Goal: Information Seeking & Learning: Learn about a topic

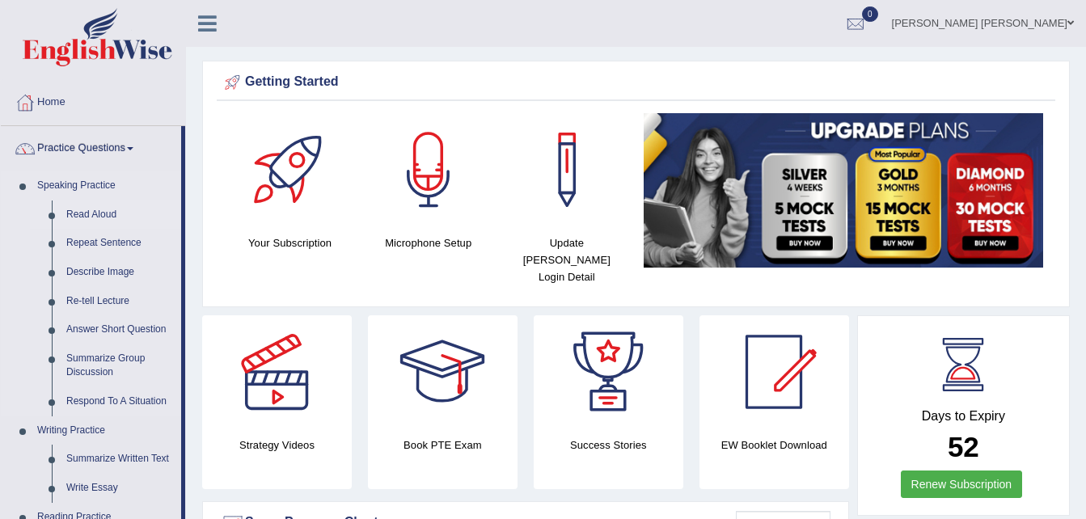
click at [106, 214] on link "Read Aloud" at bounding box center [120, 215] width 122 height 29
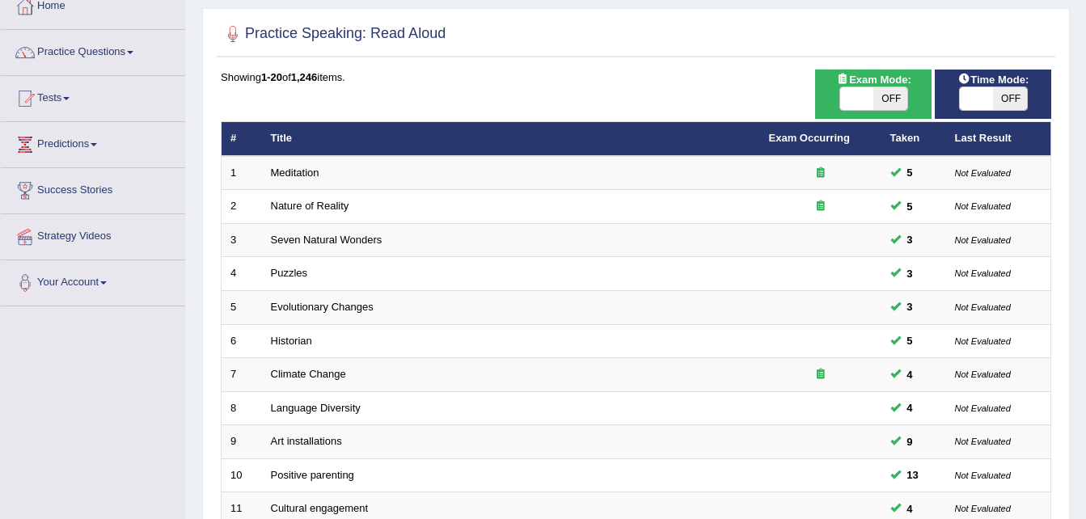
scroll to position [97, 0]
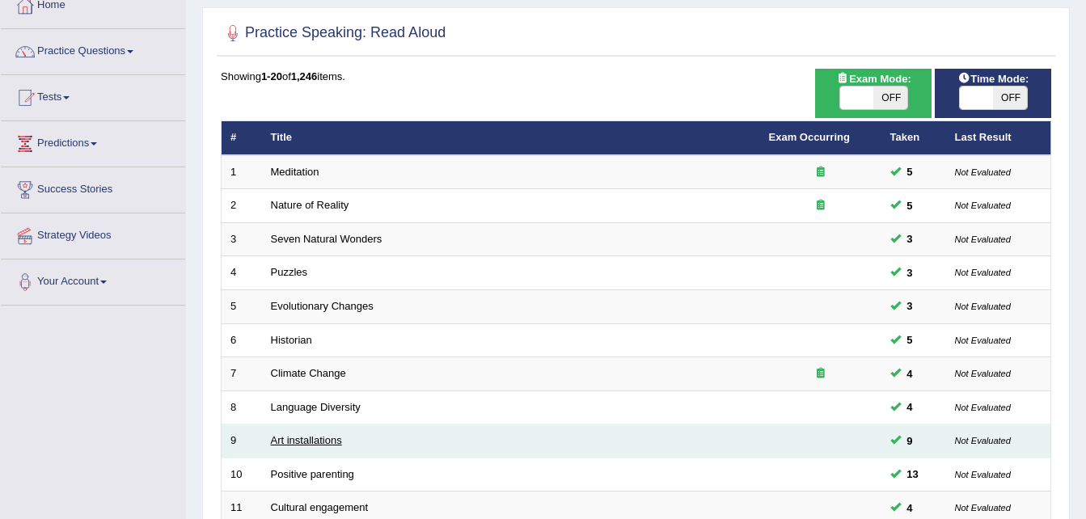
click at [307, 439] on link "Art installations" at bounding box center [306, 440] width 71 height 12
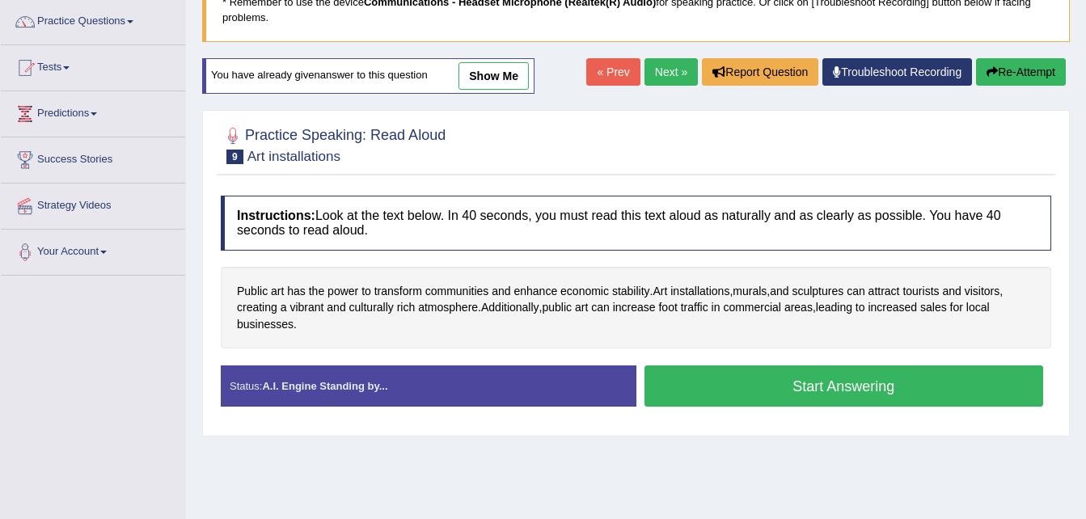
scroll to position [162, 0]
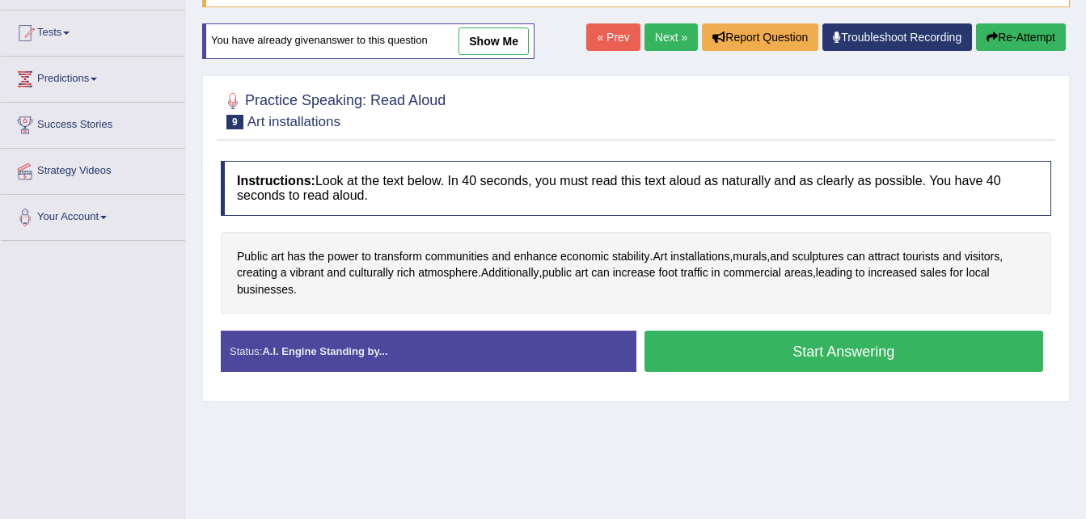
click at [813, 351] on button "Start Answering" at bounding box center [843, 351] width 399 height 41
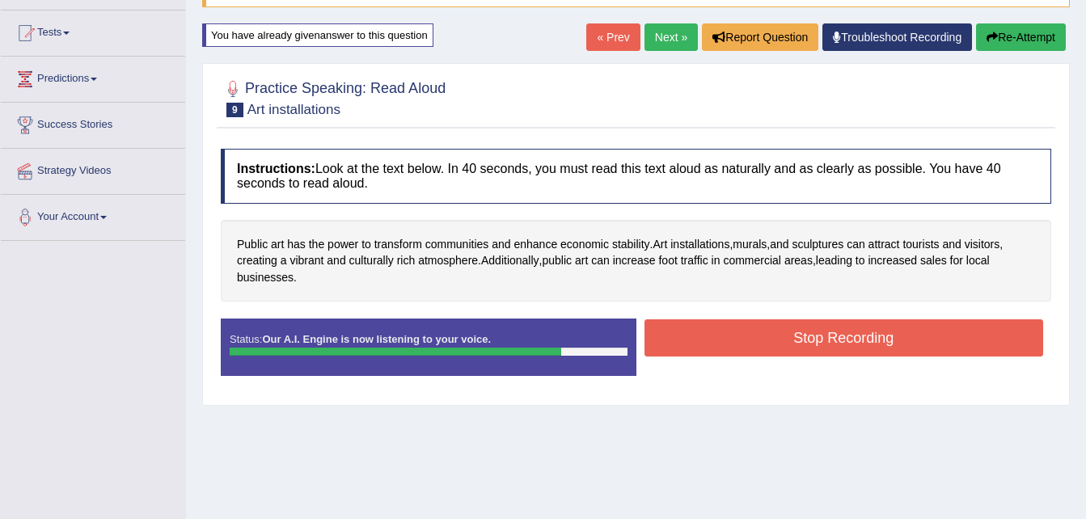
click at [813, 351] on button "Stop Recording" at bounding box center [843, 337] width 399 height 37
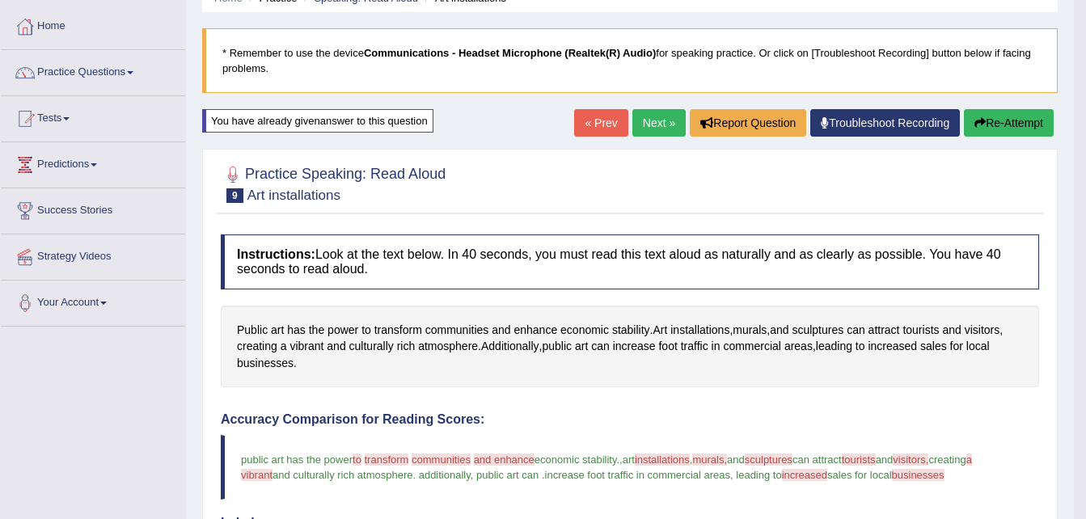
scroll to position [44, 0]
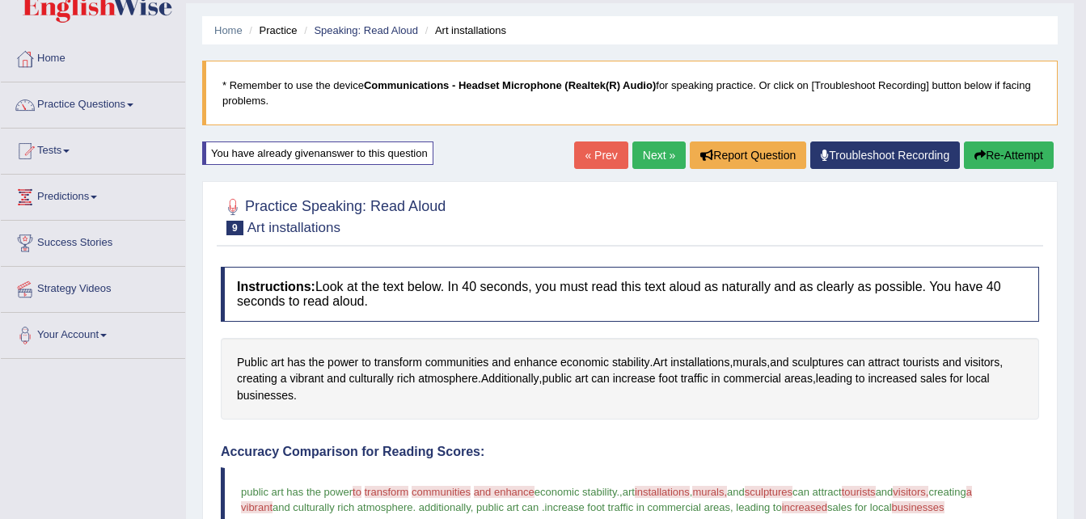
click at [648, 160] on link "Next »" at bounding box center [658, 154] width 53 height 27
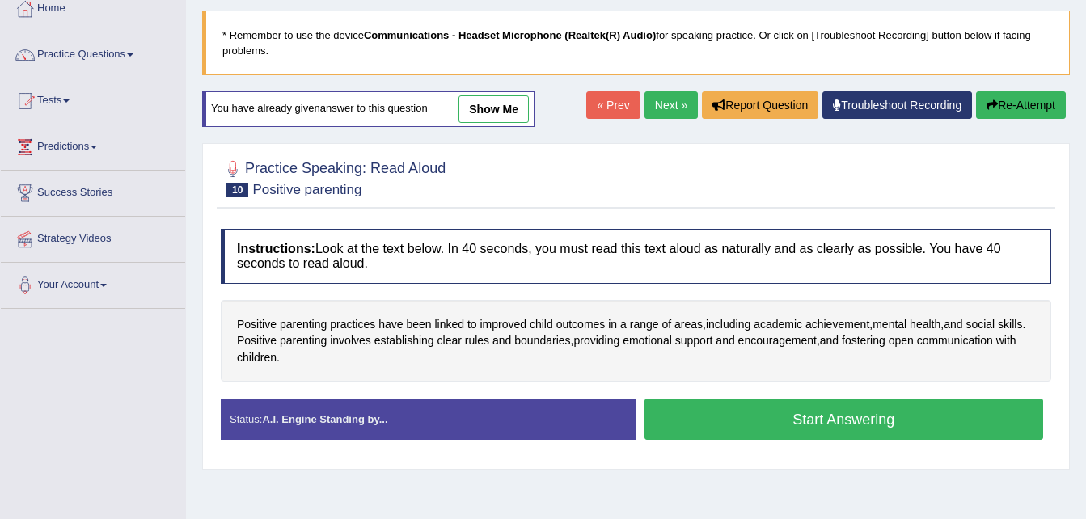
scroll to position [129, 0]
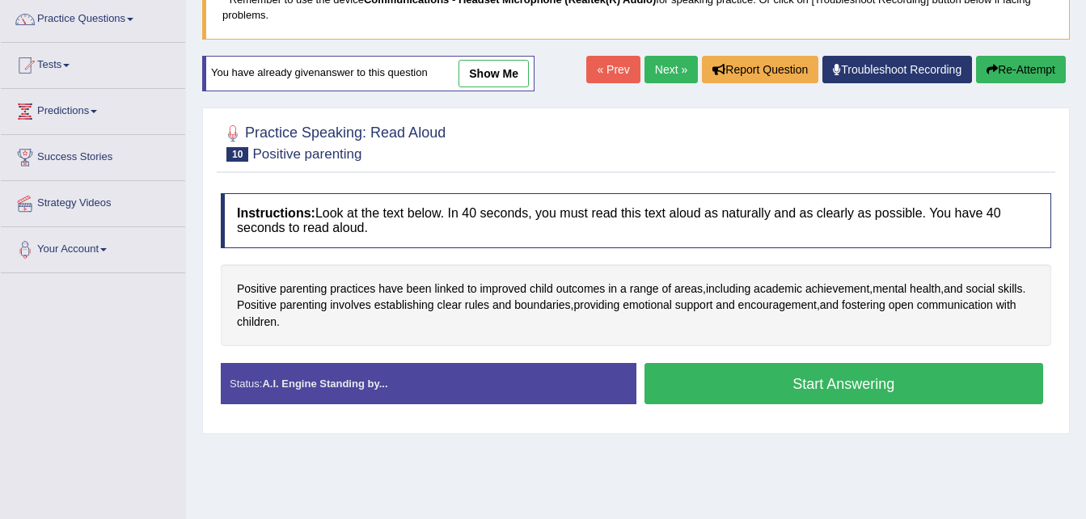
click at [814, 382] on button "Start Answering" at bounding box center [843, 383] width 399 height 41
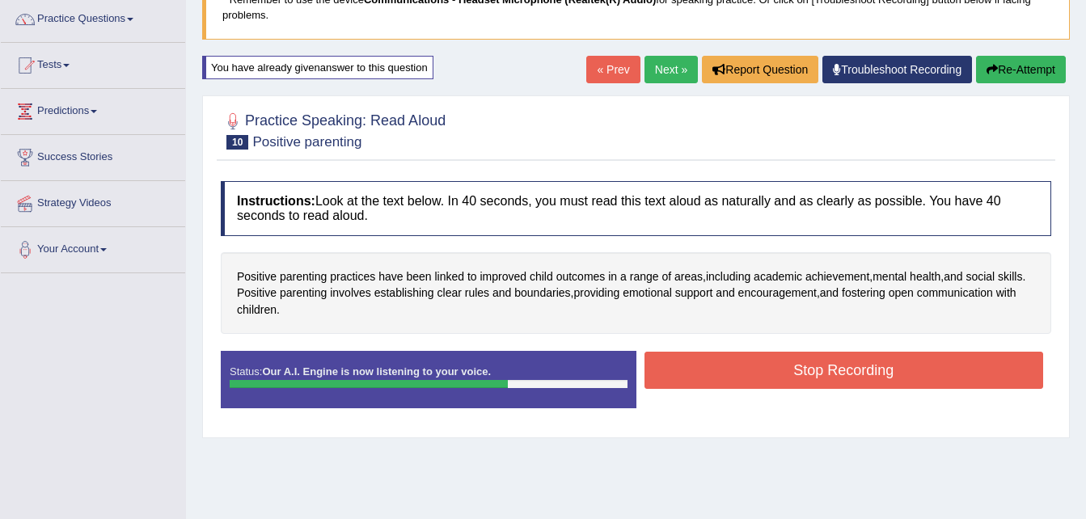
click at [814, 382] on button "Stop Recording" at bounding box center [843, 370] width 399 height 37
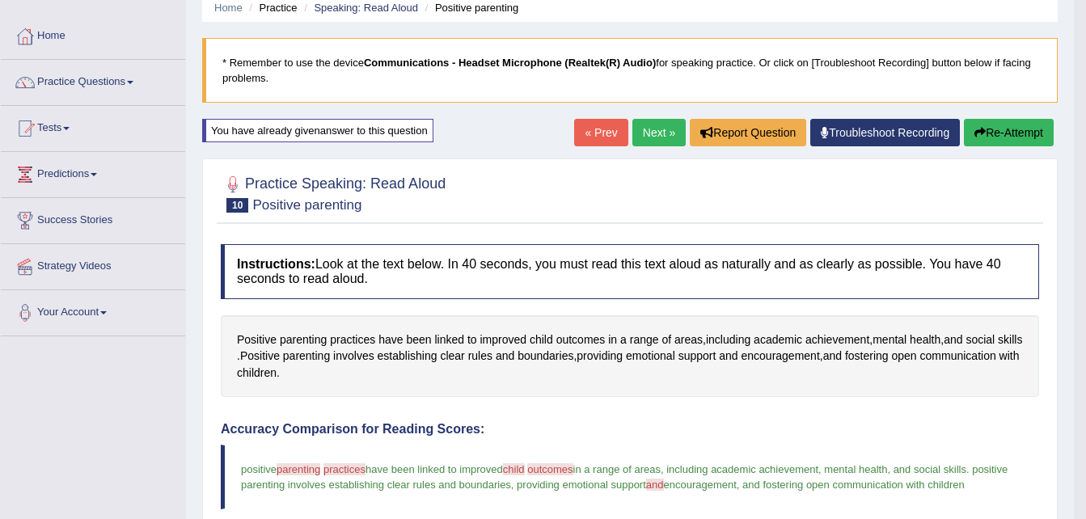
scroll to position [0, 0]
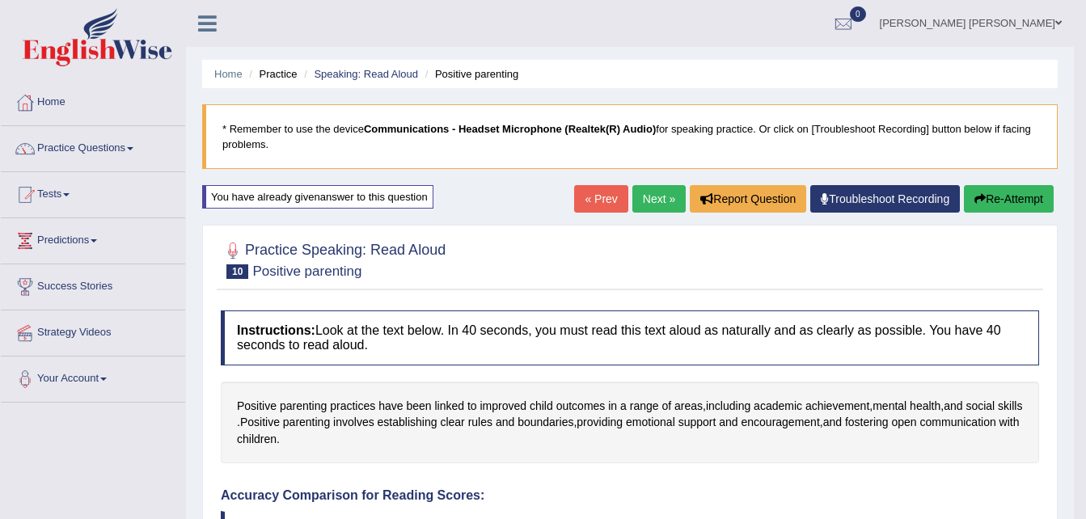
click at [649, 195] on link "Next »" at bounding box center [658, 198] width 53 height 27
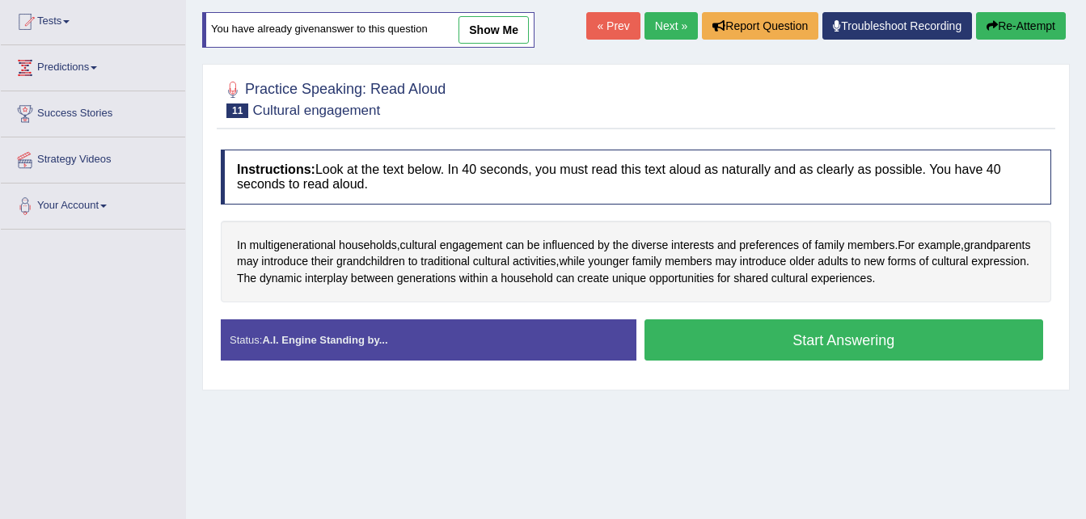
scroll to position [205, 0]
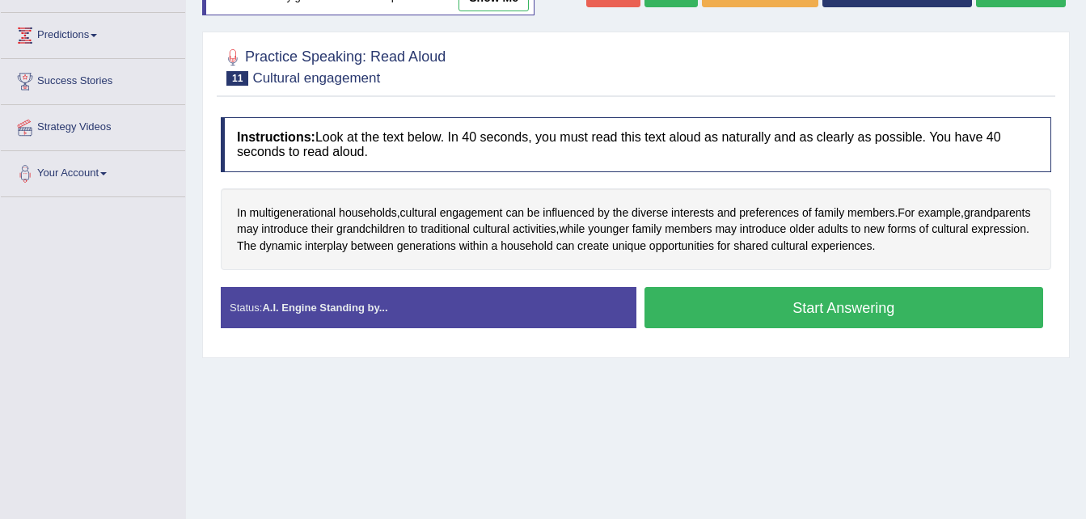
click at [798, 302] on button "Start Answering" at bounding box center [843, 307] width 399 height 41
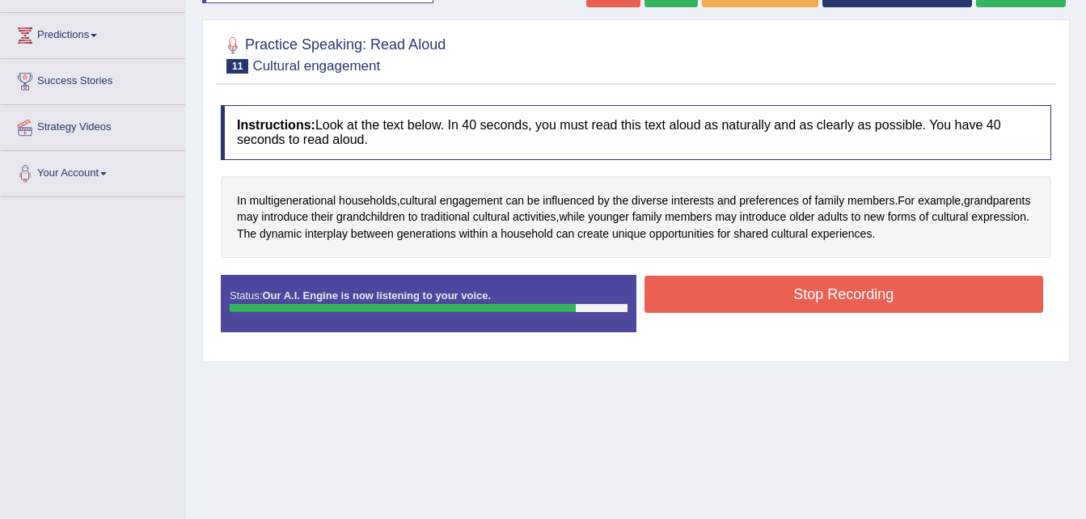
click at [798, 302] on button "Stop Recording" at bounding box center [843, 294] width 399 height 37
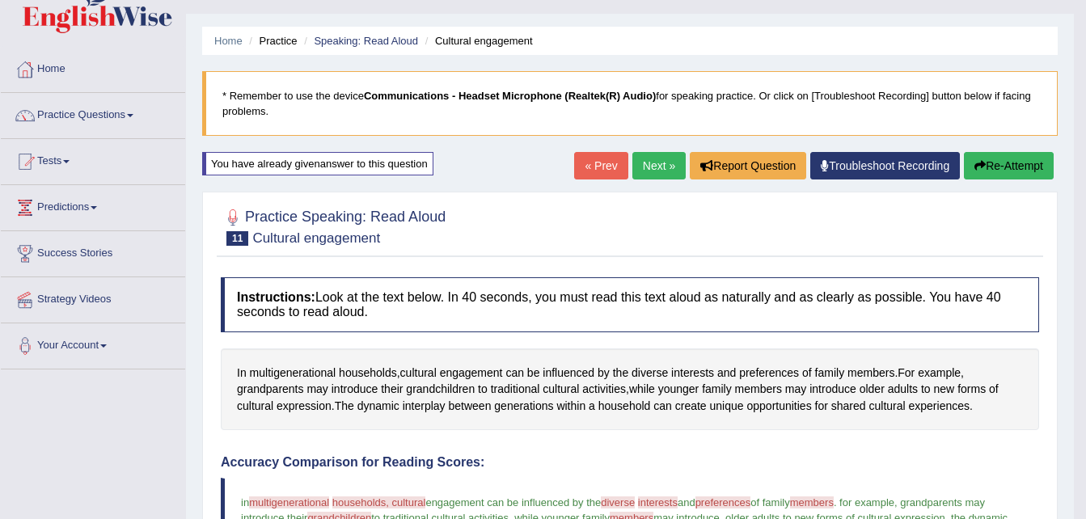
scroll to position [65, 0]
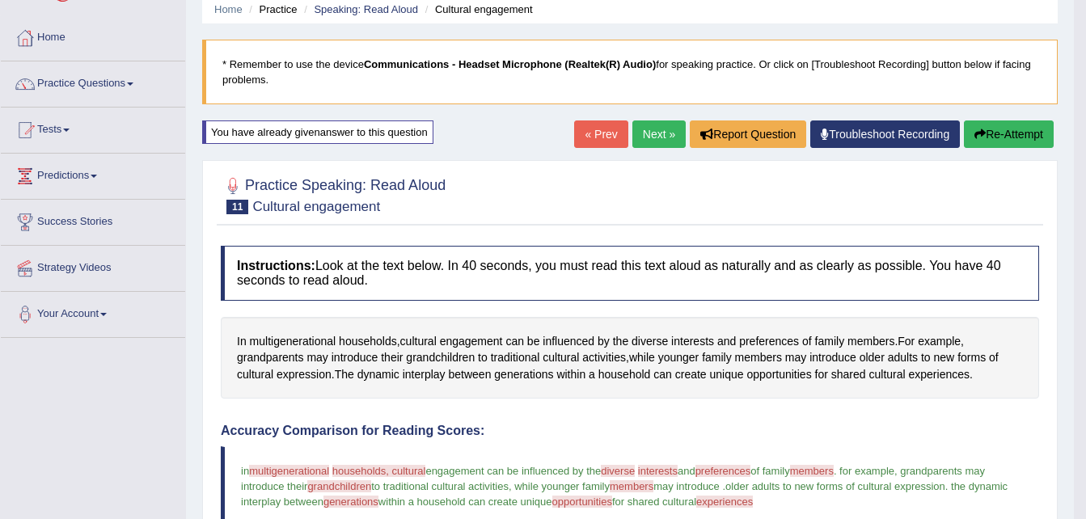
click at [656, 138] on link "Next »" at bounding box center [658, 133] width 53 height 27
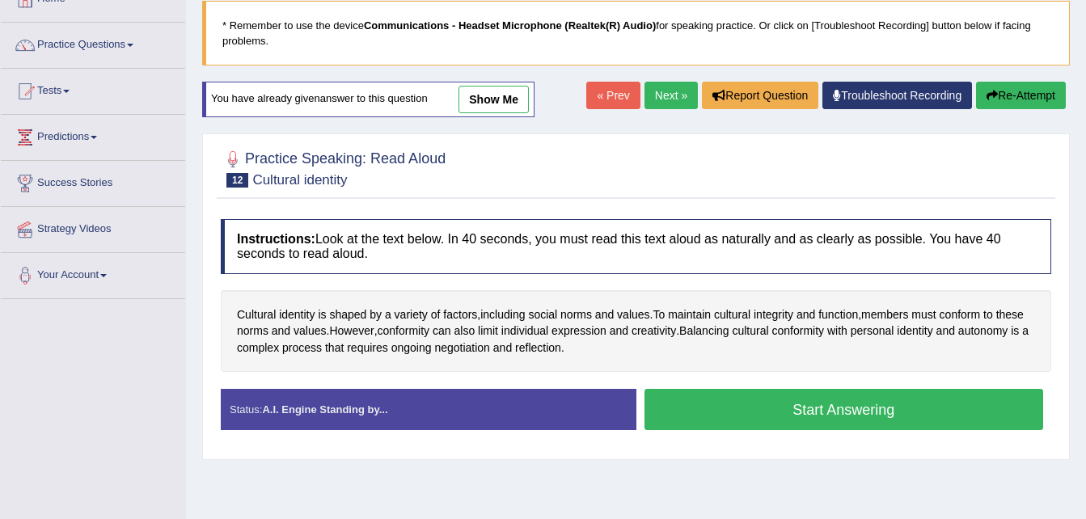
scroll to position [129, 0]
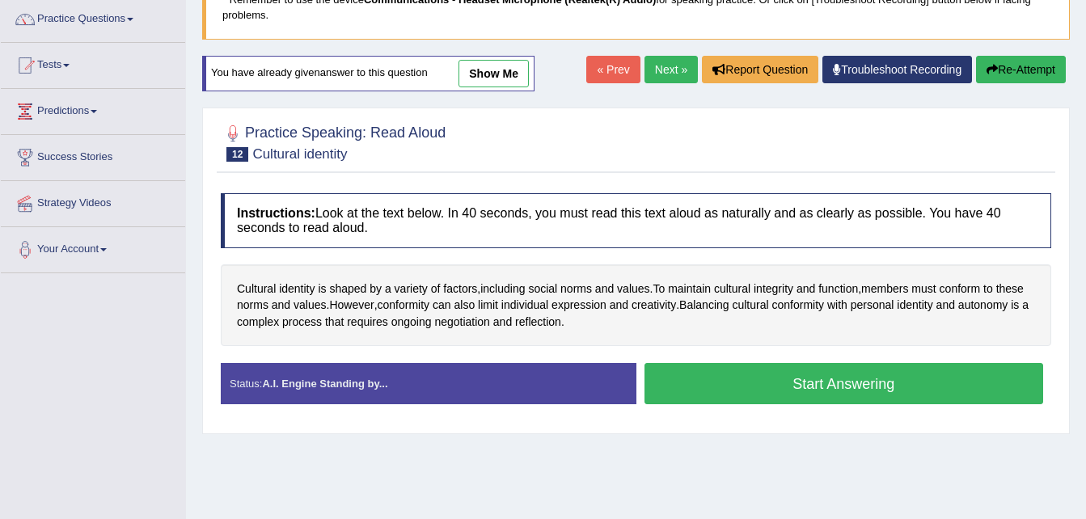
click at [810, 386] on button "Start Answering" at bounding box center [843, 383] width 399 height 41
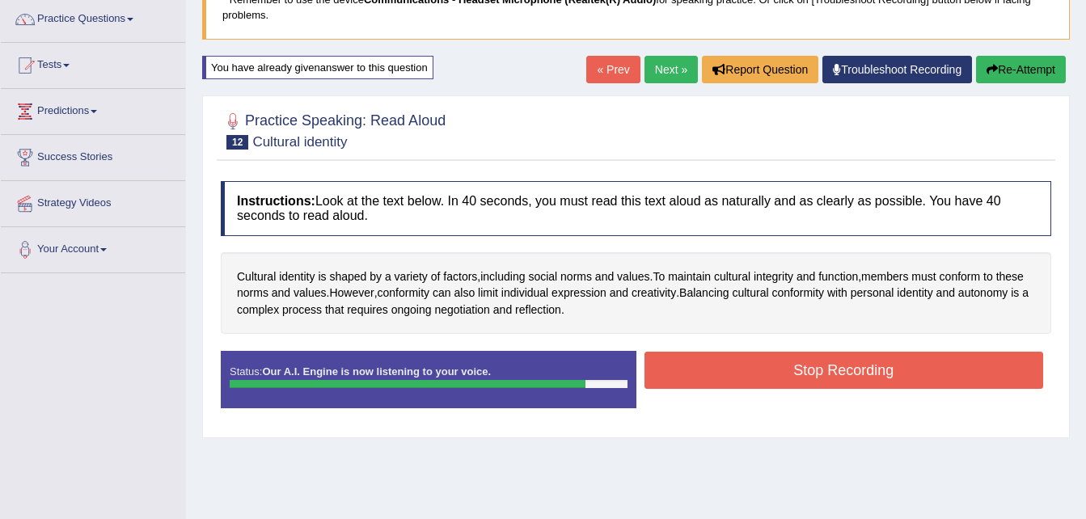
click at [813, 377] on button "Stop Recording" at bounding box center [843, 370] width 399 height 37
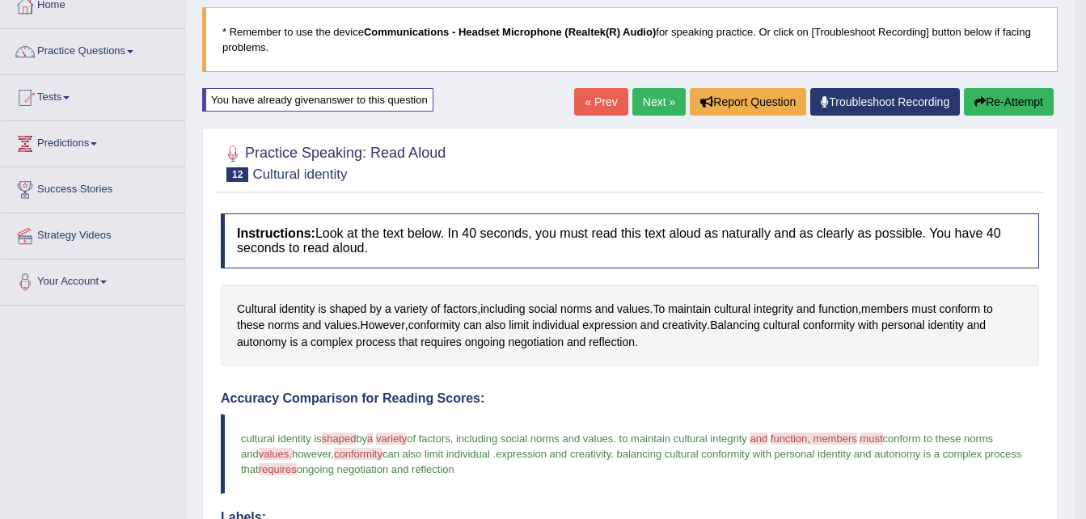
scroll to position [65, 0]
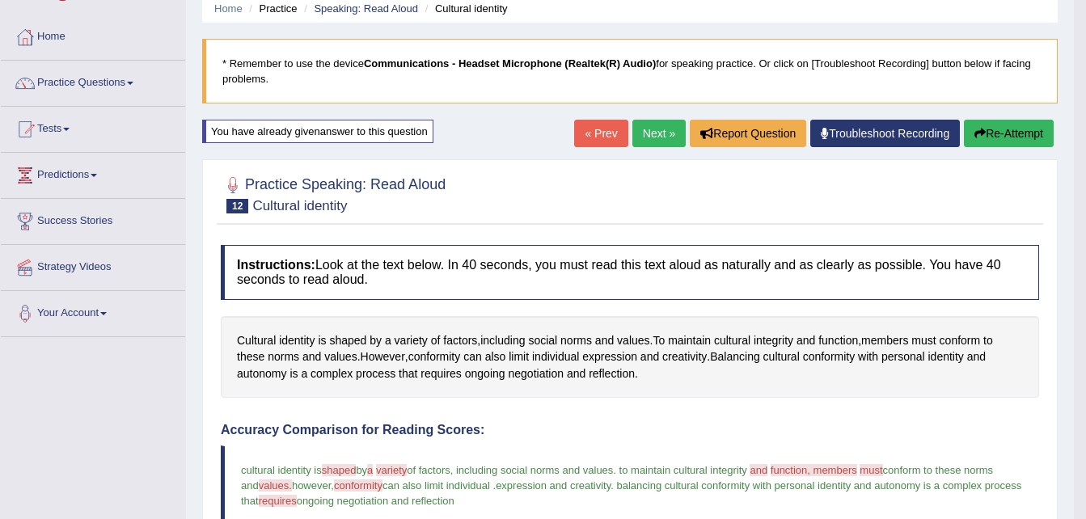
click at [650, 130] on link "Next »" at bounding box center [658, 133] width 53 height 27
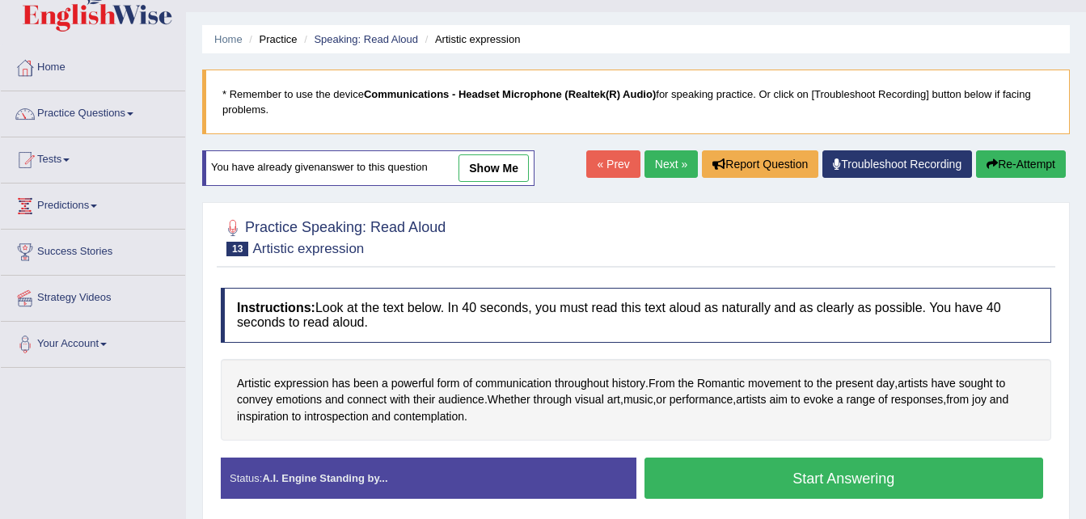
scroll to position [65, 0]
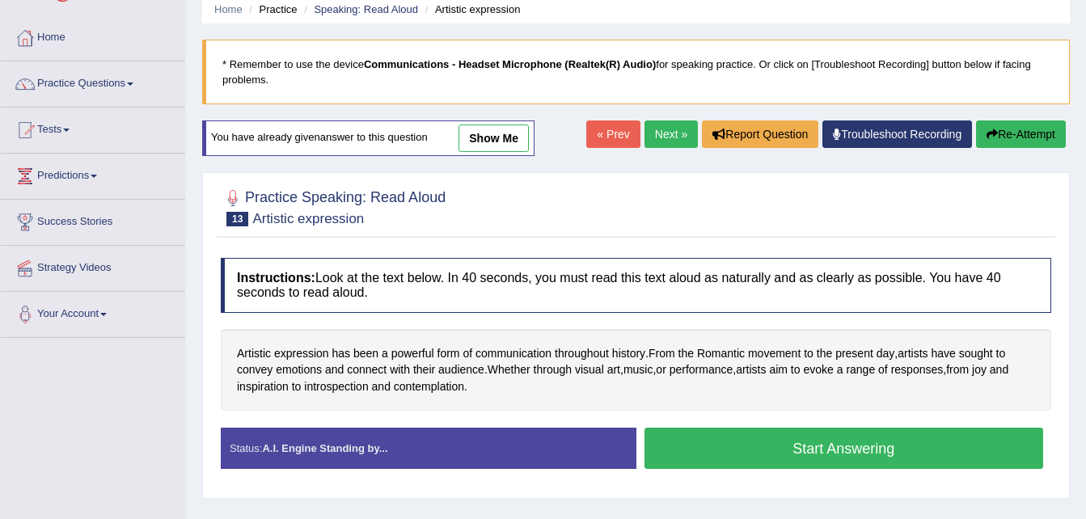
click at [822, 454] on button "Start Answering" at bounding box center [843, 448] width 399 height 41
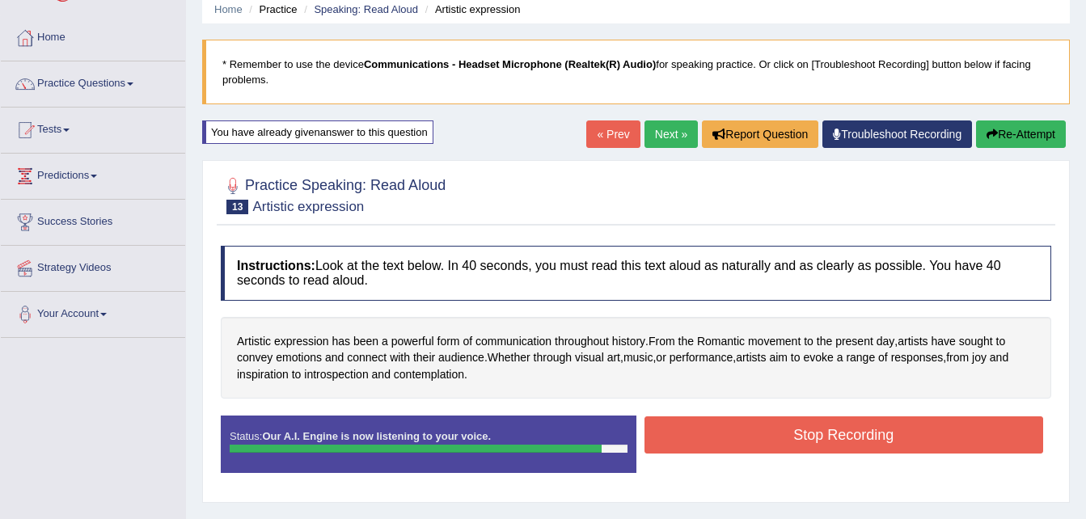
click at [822, 444] on button "Stop Recording" at bounding box center [843, 434] width 399 height 37
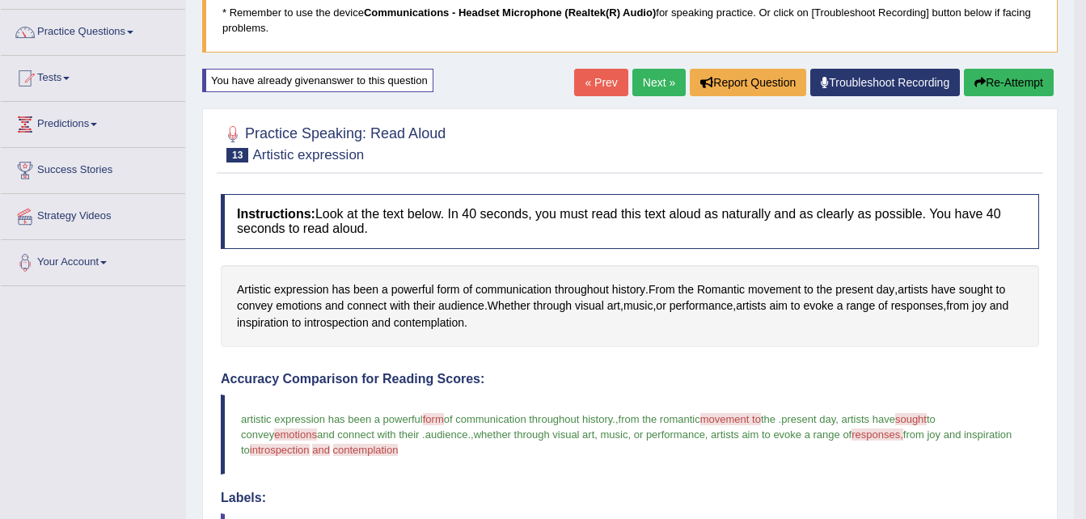
scroll to position [96, 0]
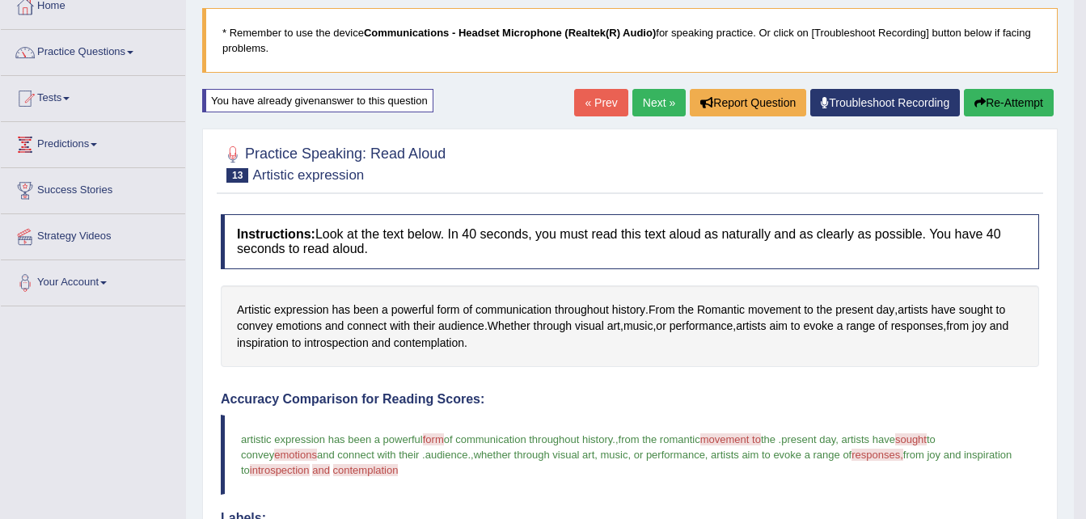
click at [646, 102] on link "Next »" at bounding box center [658, 102] width 53 height 27
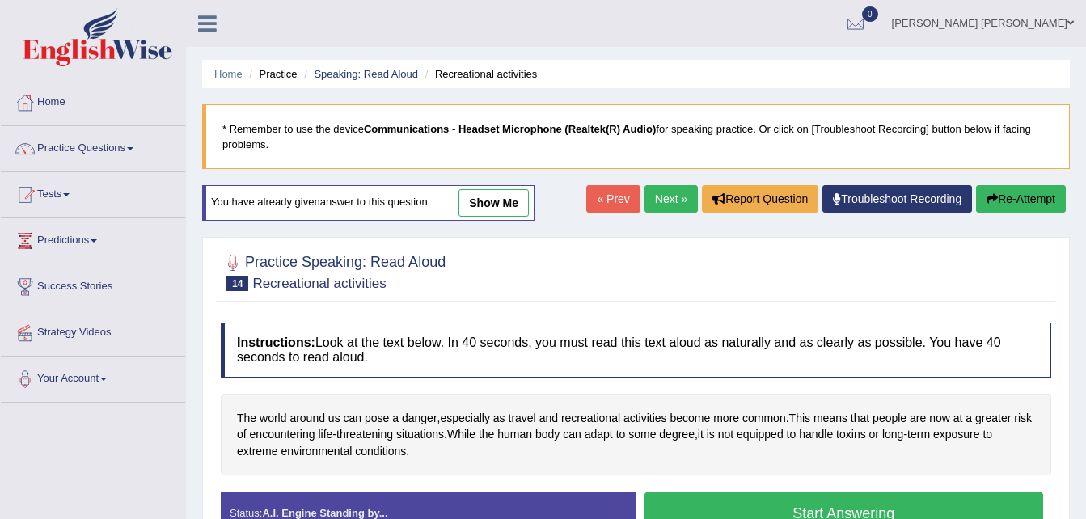
scroll to position [330, 0]
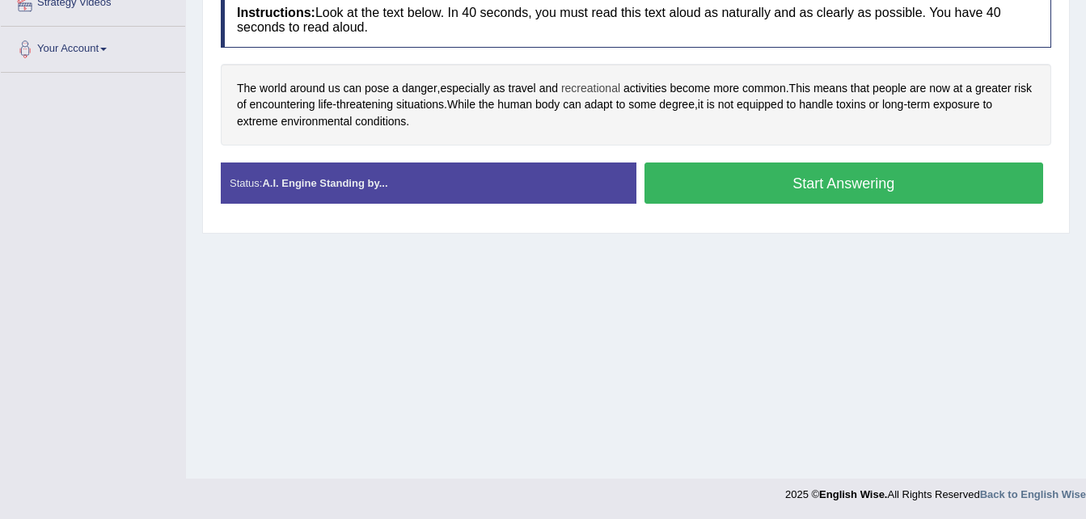
click at [587, 93] on span "recreational" at bounding box center [590, 88] width 59 height 17
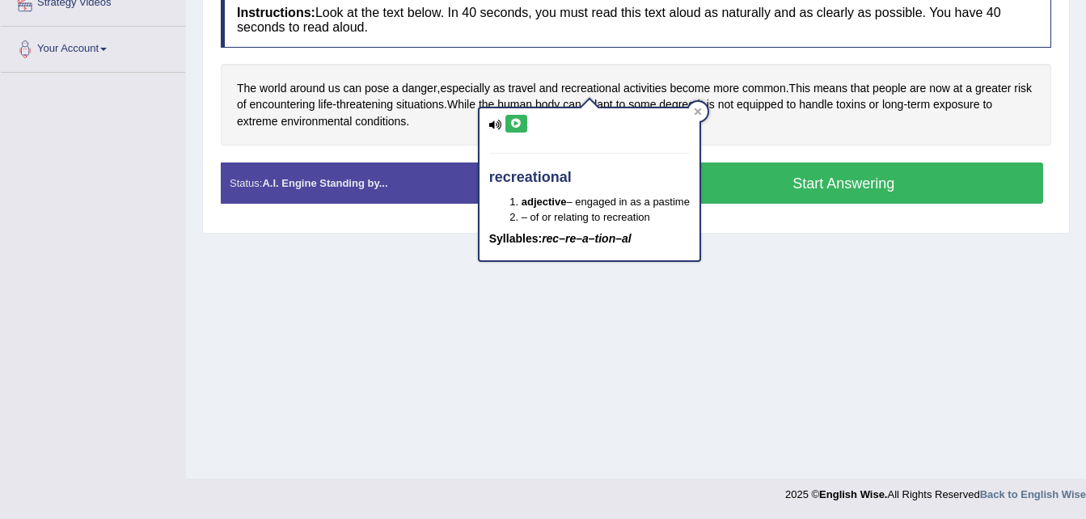
click at [513, 124] on icon at bounding box center [516, 124] width 12 height 10
click at [458, 158] on div "Instructions: Look at the text below. In 40 seconds, you must read this text al…" at bounding box center [636, 105] width 838 height 240
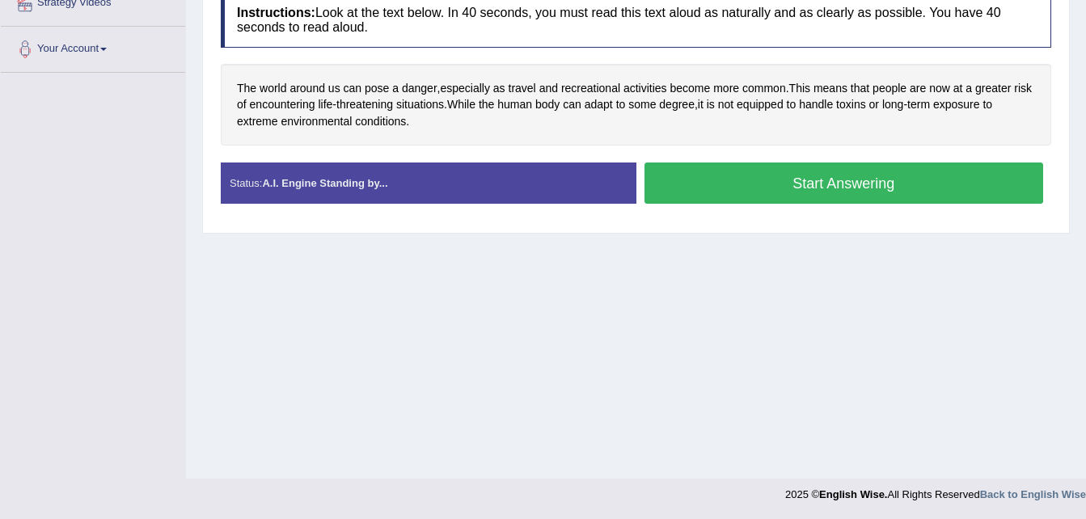
click at [779, 184] on button "Start Answering" at bounding box center [843, 183] width 399 height 41
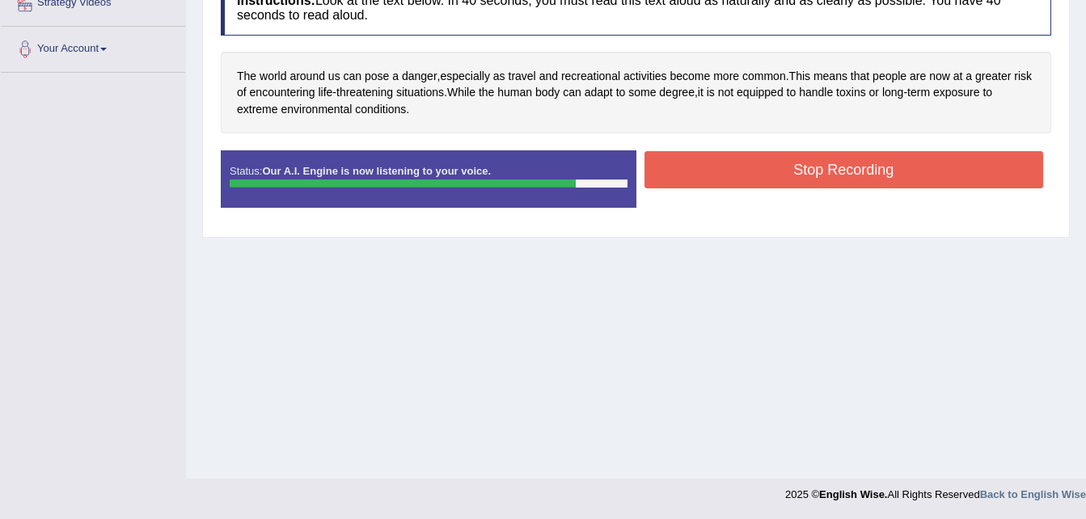
click at [779, 184] on button "Stop Recording" at bounding box center [843, 169] width 399 height 37
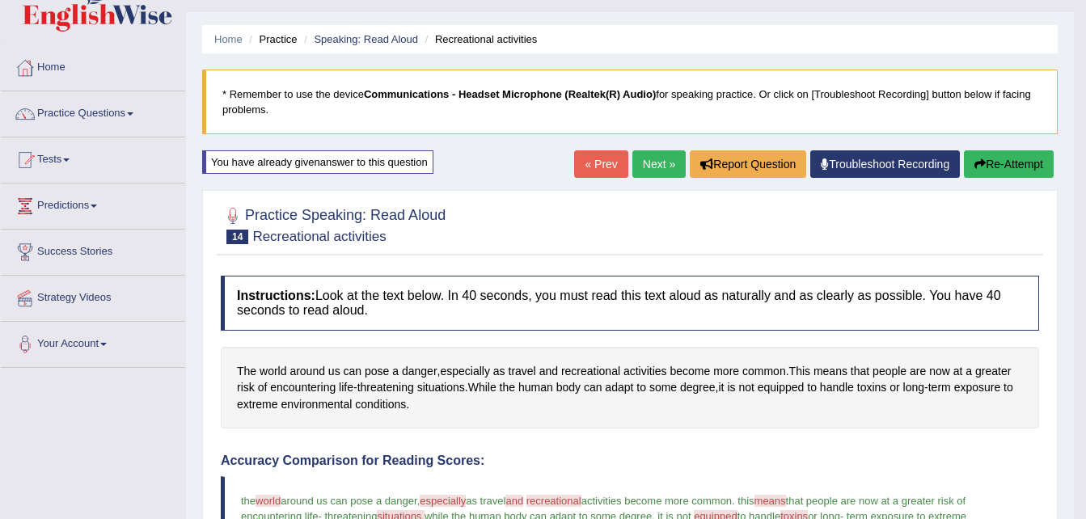
scroll to position [0, 0]
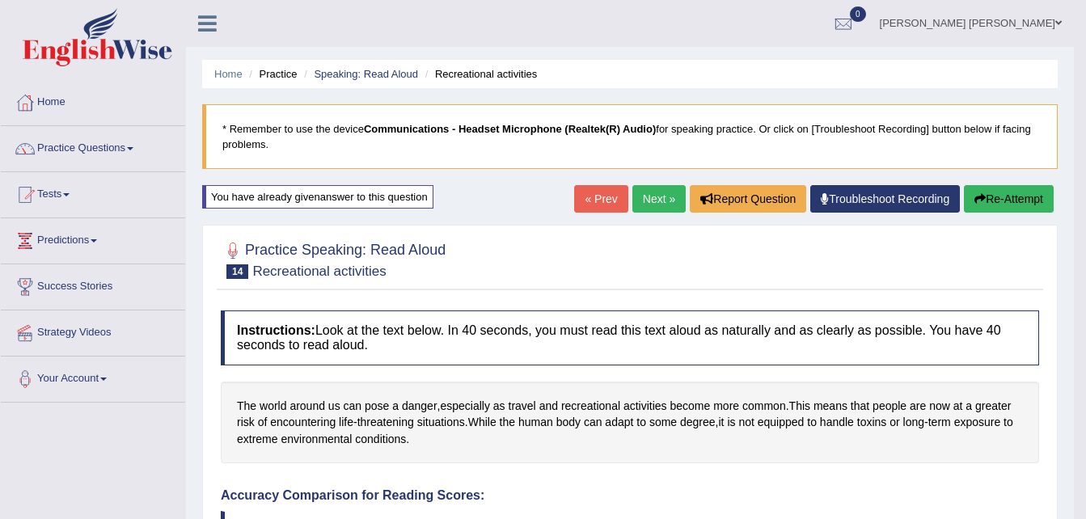
click at [644, 205] on link "Next »" at bounding box center [658, 198] width 53 height 27
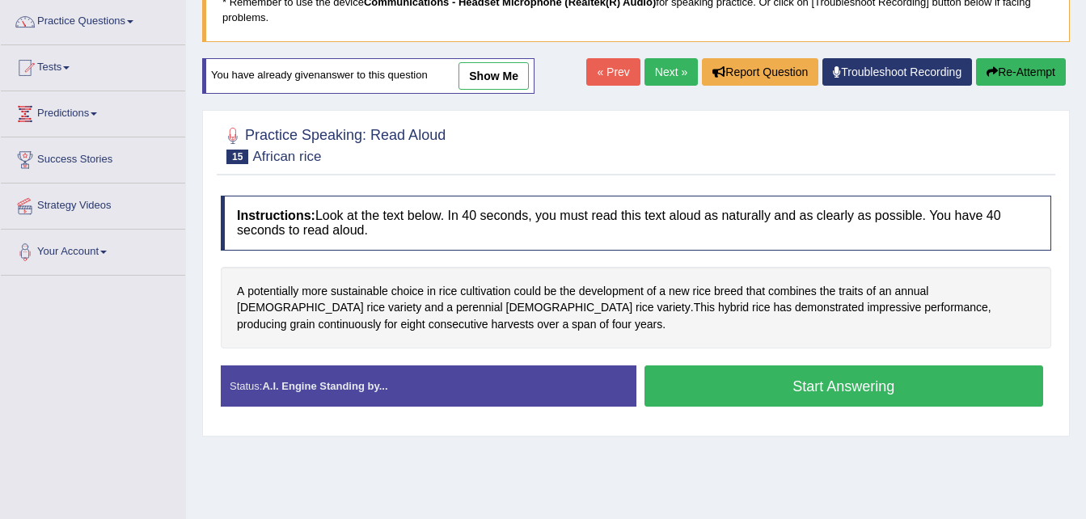
scroll to position [129, 0]
